Goal: Task Accomplishment & Management: Complete application form

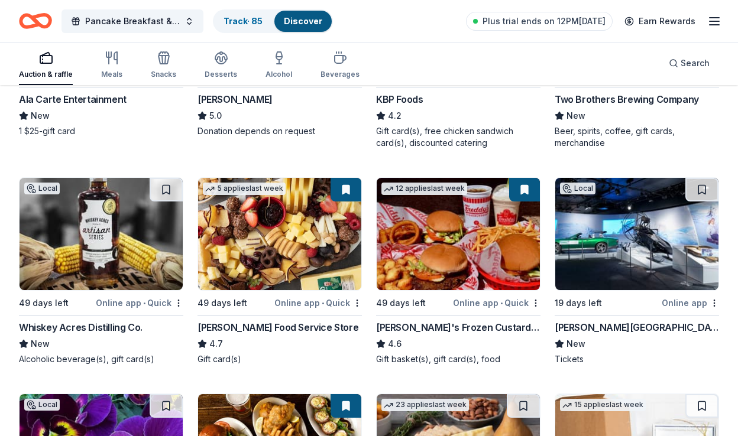
scroll to position [1182, 0]
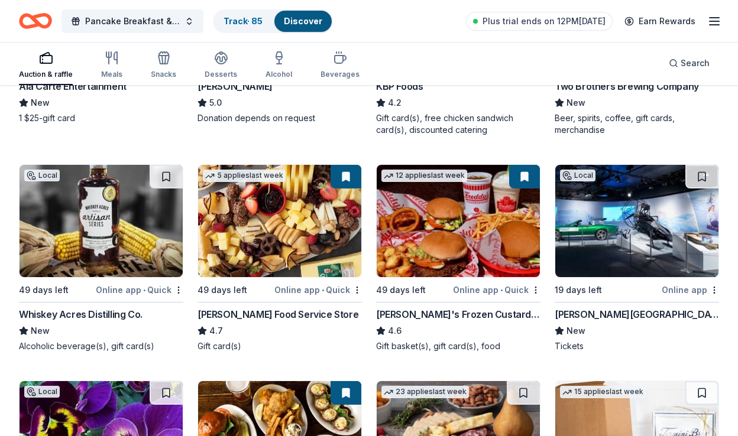
click at [280, 226] on img at bounding box center [279, 221] width 163 height 112
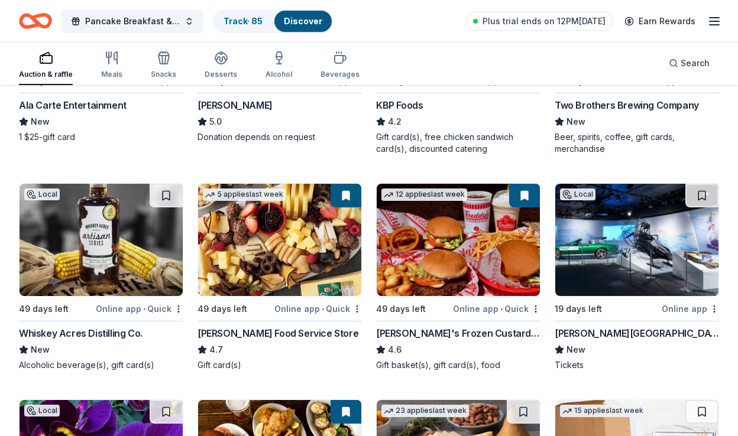
scroll to position [1123, 0]
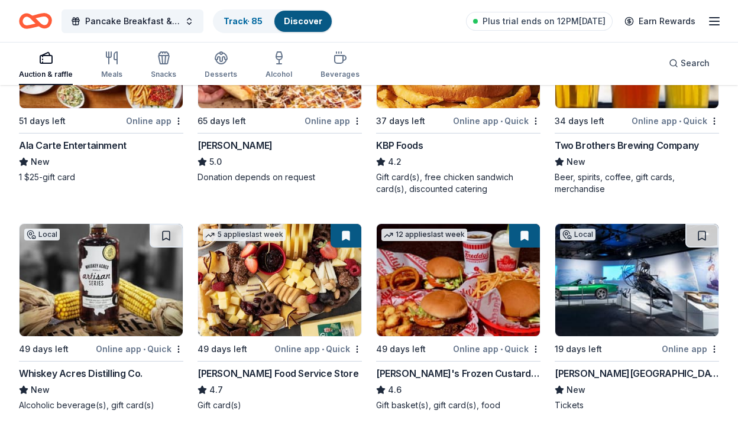
click at [312, 272] on img at bounding box center [279, 280] width 163 height 112
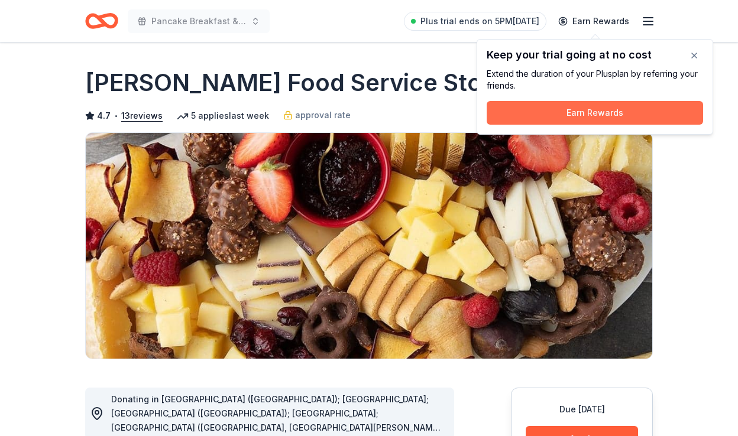
click at [577, 121] on button "Earn Rewards" at bounding box center [595, 113] width 216 height 24
click at [577, 114] on button "Earn Rewards" at bounding box center [595, 113] width 216 height 24
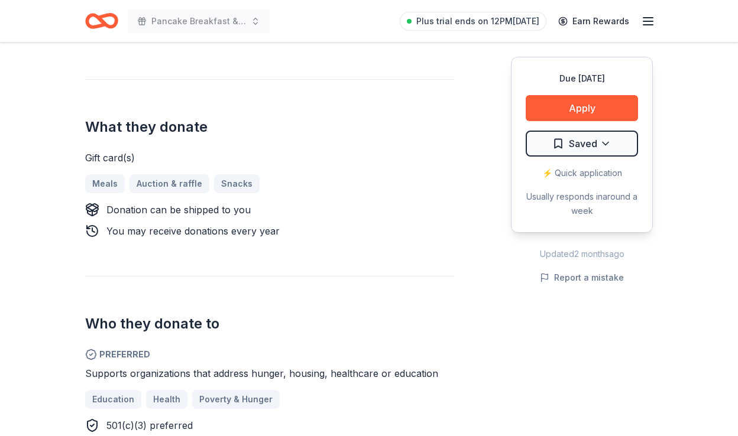
scroll to position [473, 0]
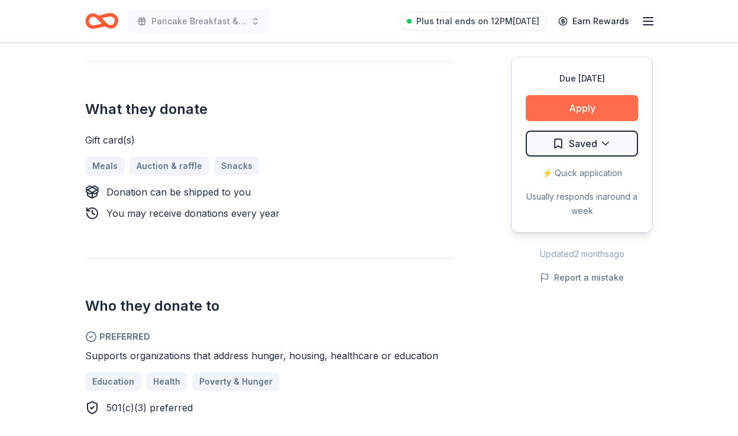
click at [585, 110] on button "Apply" at bounding box center [582, 108] width 112 height 26
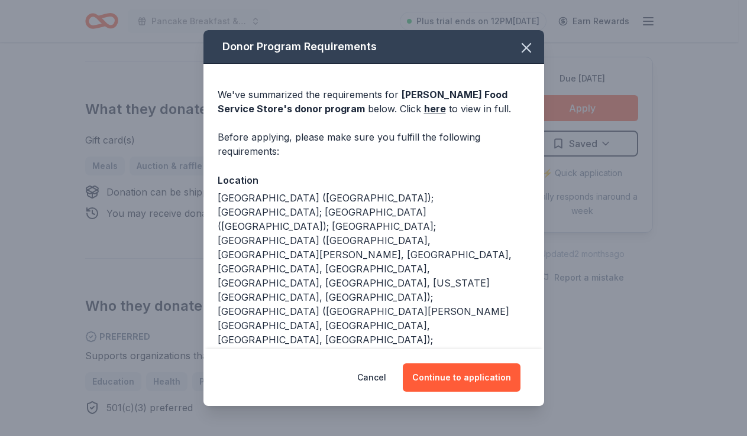
scroll to position [170, 0]
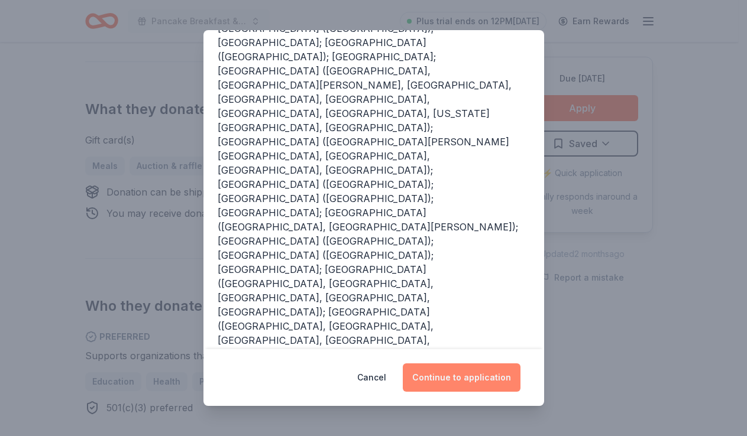
click at [462, 369] on button "Continue to application" at bounding box center [462, 378] width 118 height 28
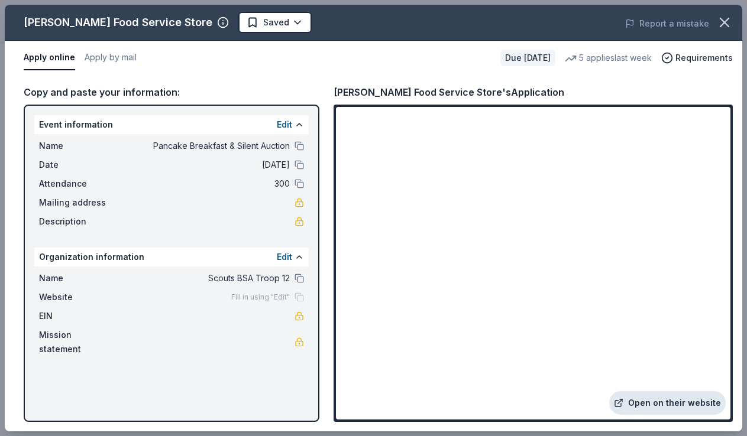
click at [675, 401] on link "Open on their website" at bounding box center [667, 403] width 116 height 24
